Goal: Transaction & Acquisition: Download file/media

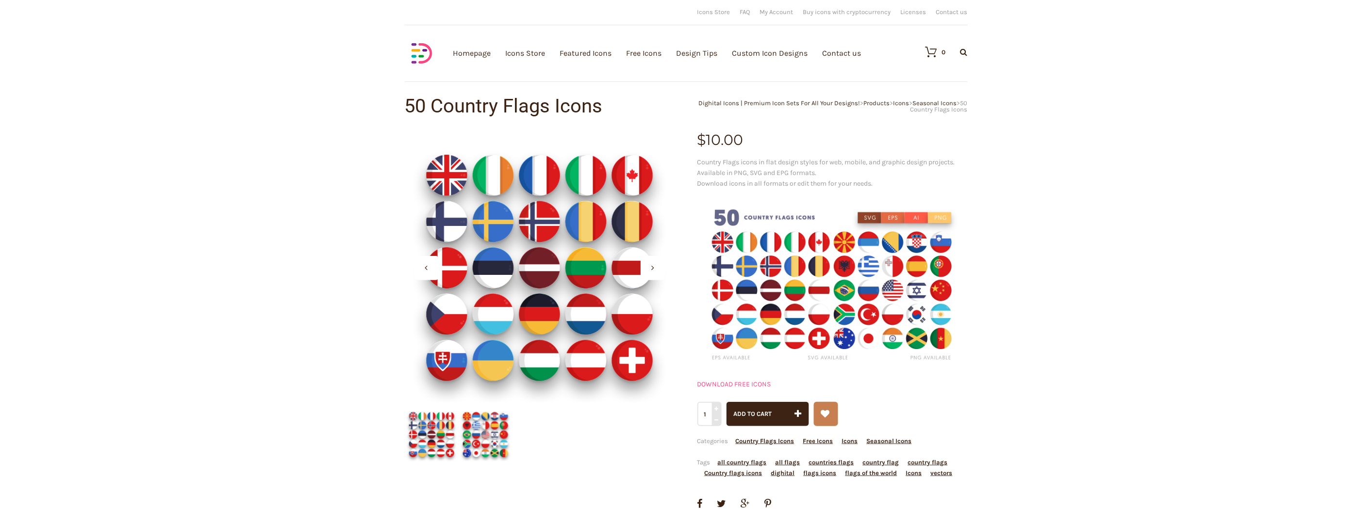
click at [746, 388] on link "DOWNLOAD FREE ICONS" at bounding box center [734, 384] width 74 height 8
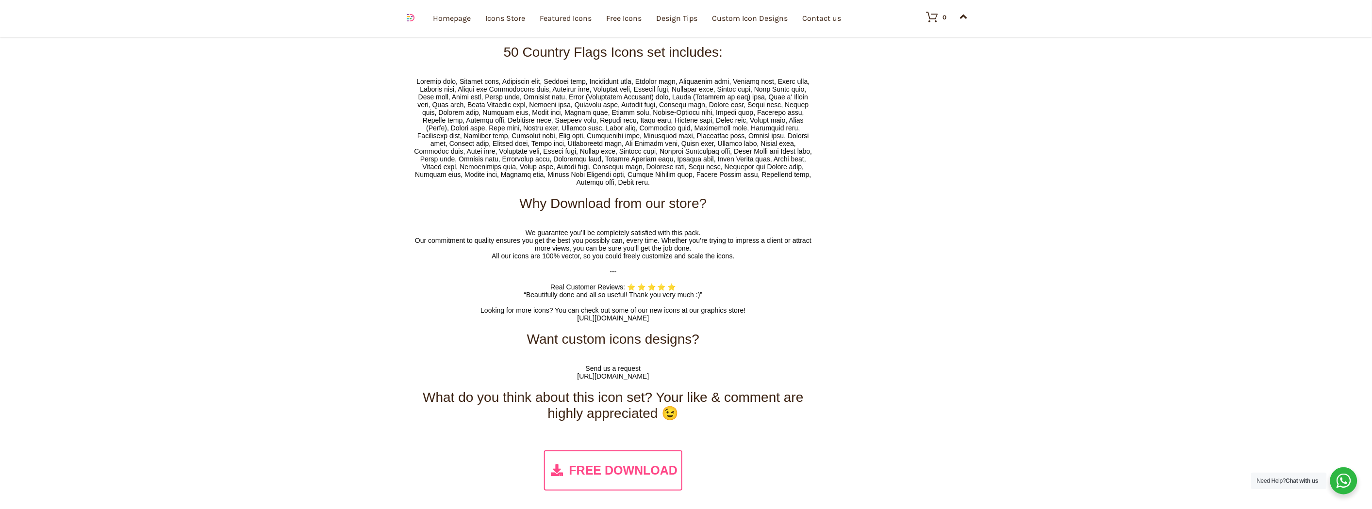
scroll to position [5714, 0]
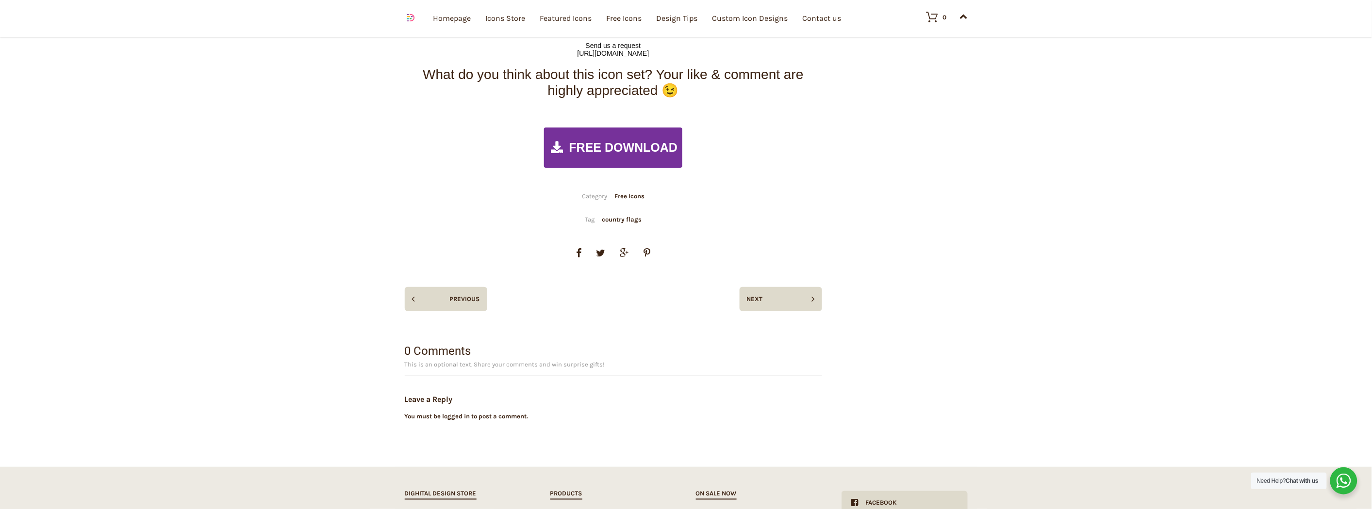
click at [656, 141] on span "FREE DOWNLOAD" at bounding box center [623, 148] width 109 height 14
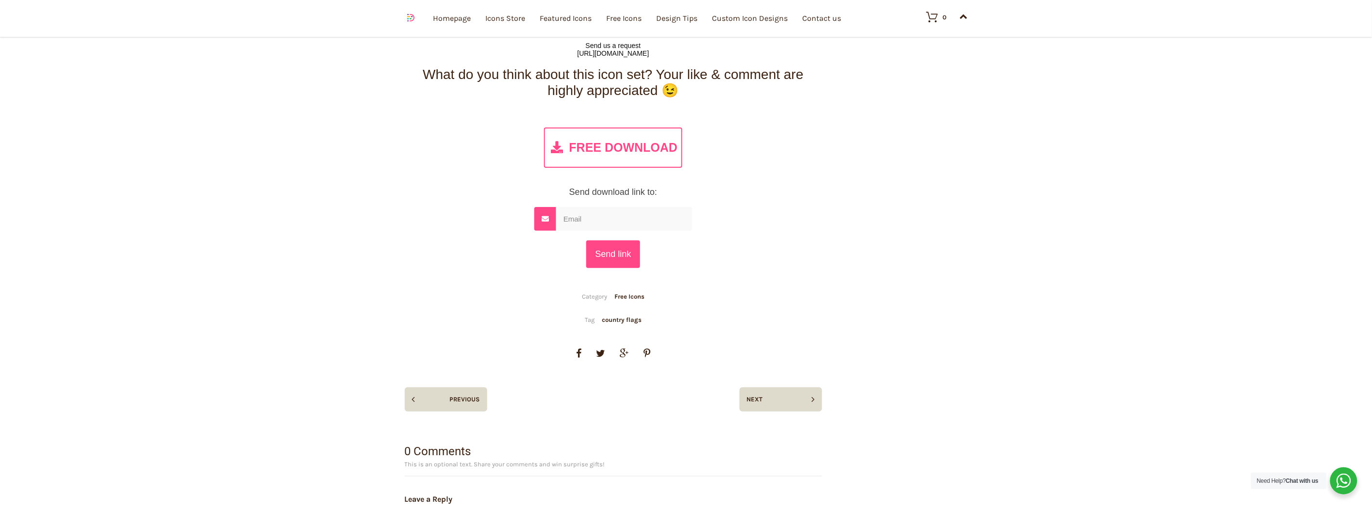
click at [647, 207] on input "email" at bounding box center [624, 219] width 136 height 24
click at [616, 207] on input "email" at bounding box center [624, 219] width 136 height 24
paste input "drivedecriativosads@gmail.com"
type input "drivedecriativosads@gmail.com"
click at [631, 241] on input "Send link" at bounding box center [612, 255] width 53 height 28
